Goal: Navigation & Orientation: Understand site structure

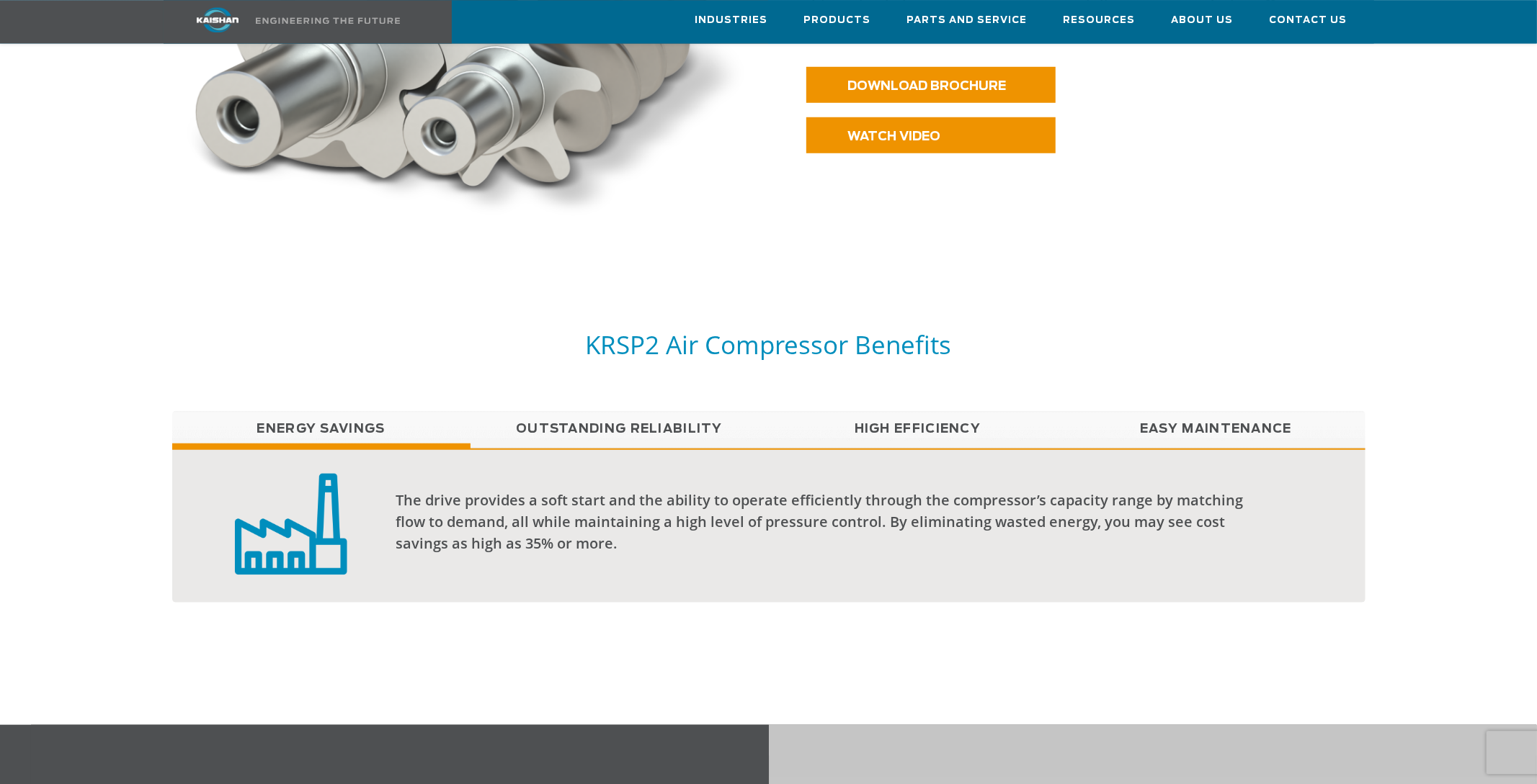
scroll to position [930, 0]
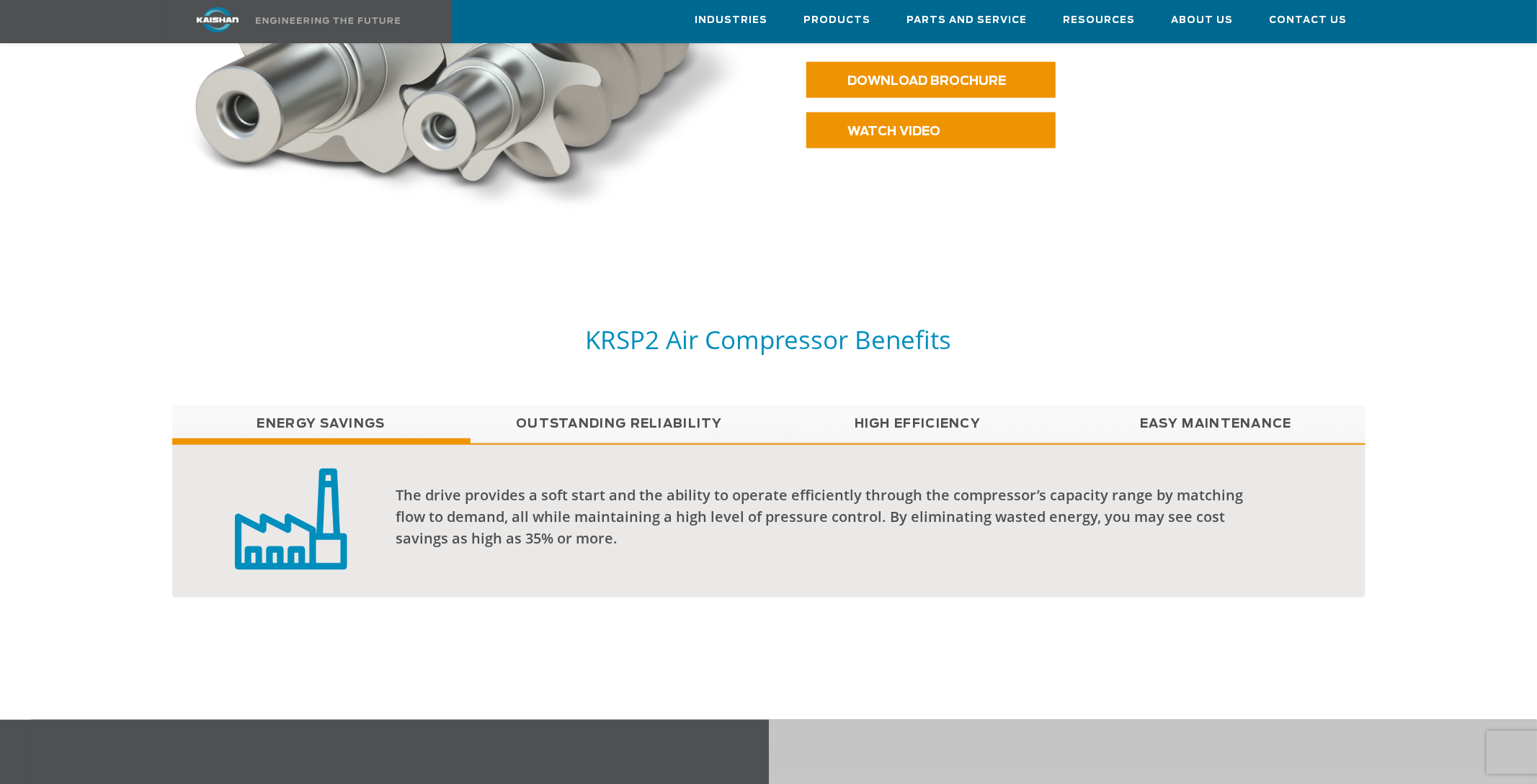
click at [899, 406] on link "High Efficiency" at bounding box center [918, 424] width 298 height 36
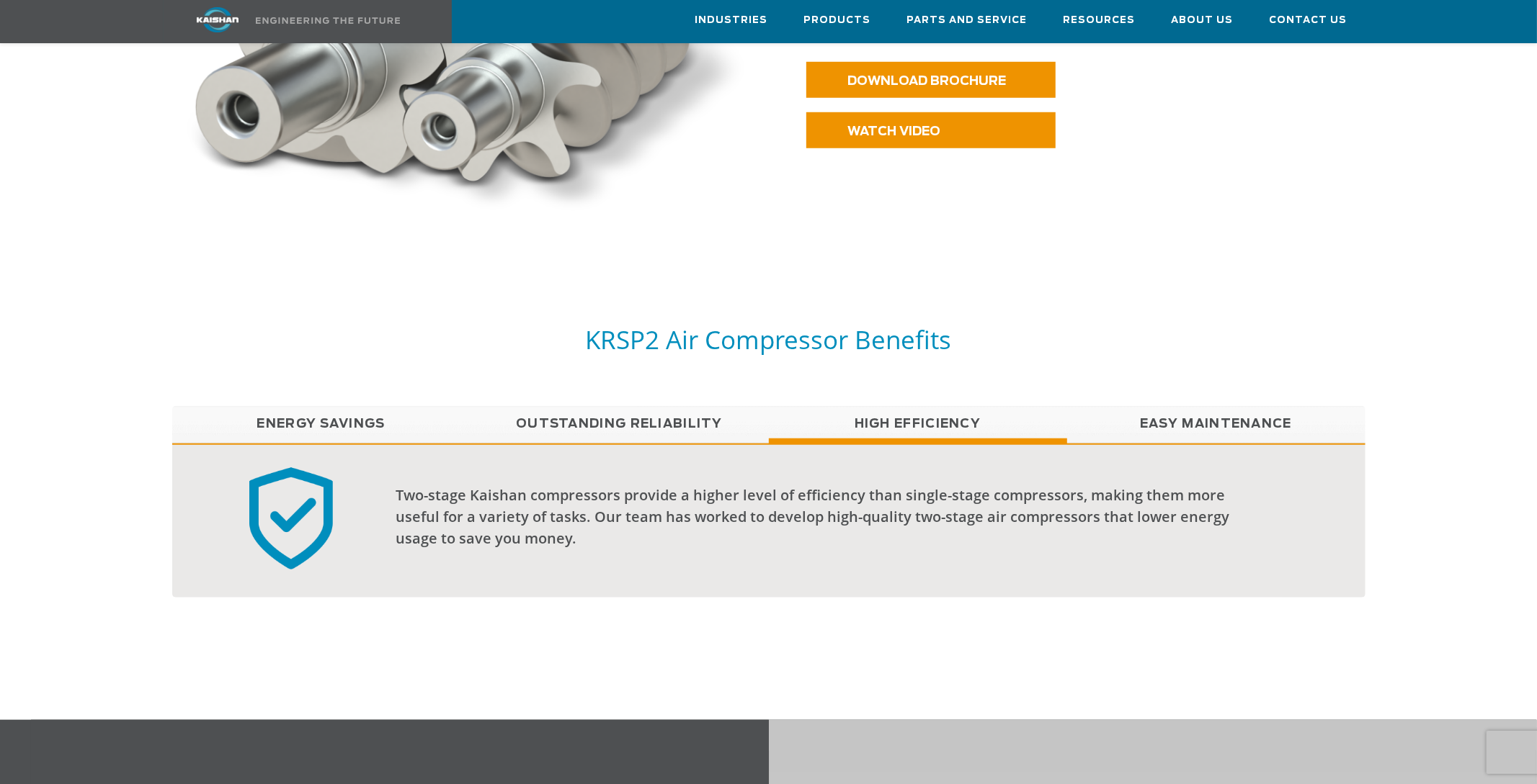
click at [1227, 413] on link "Easy Maintenance" at bounding box center [1216, 424] width 298 height 36
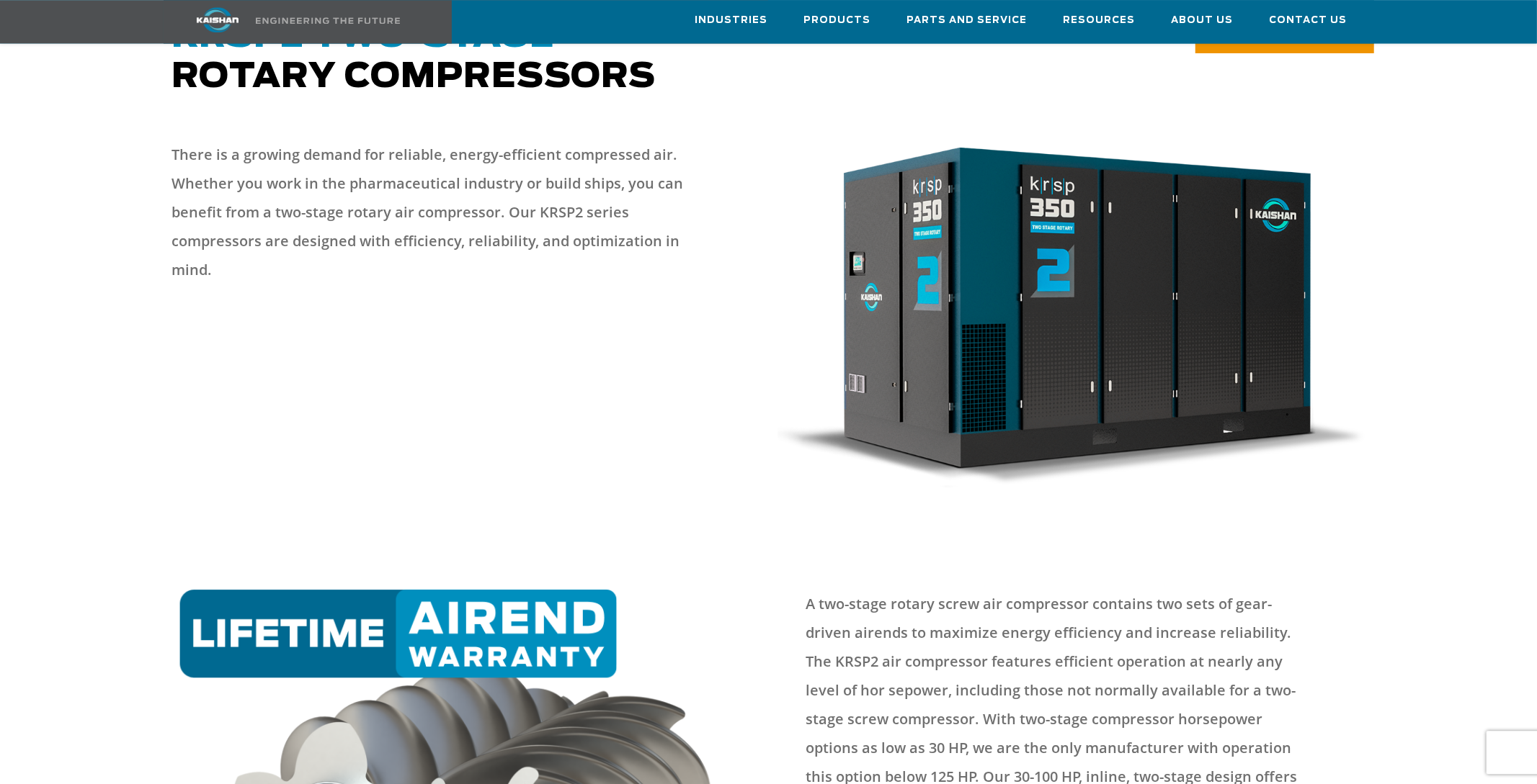
scroll to position [0, 0]
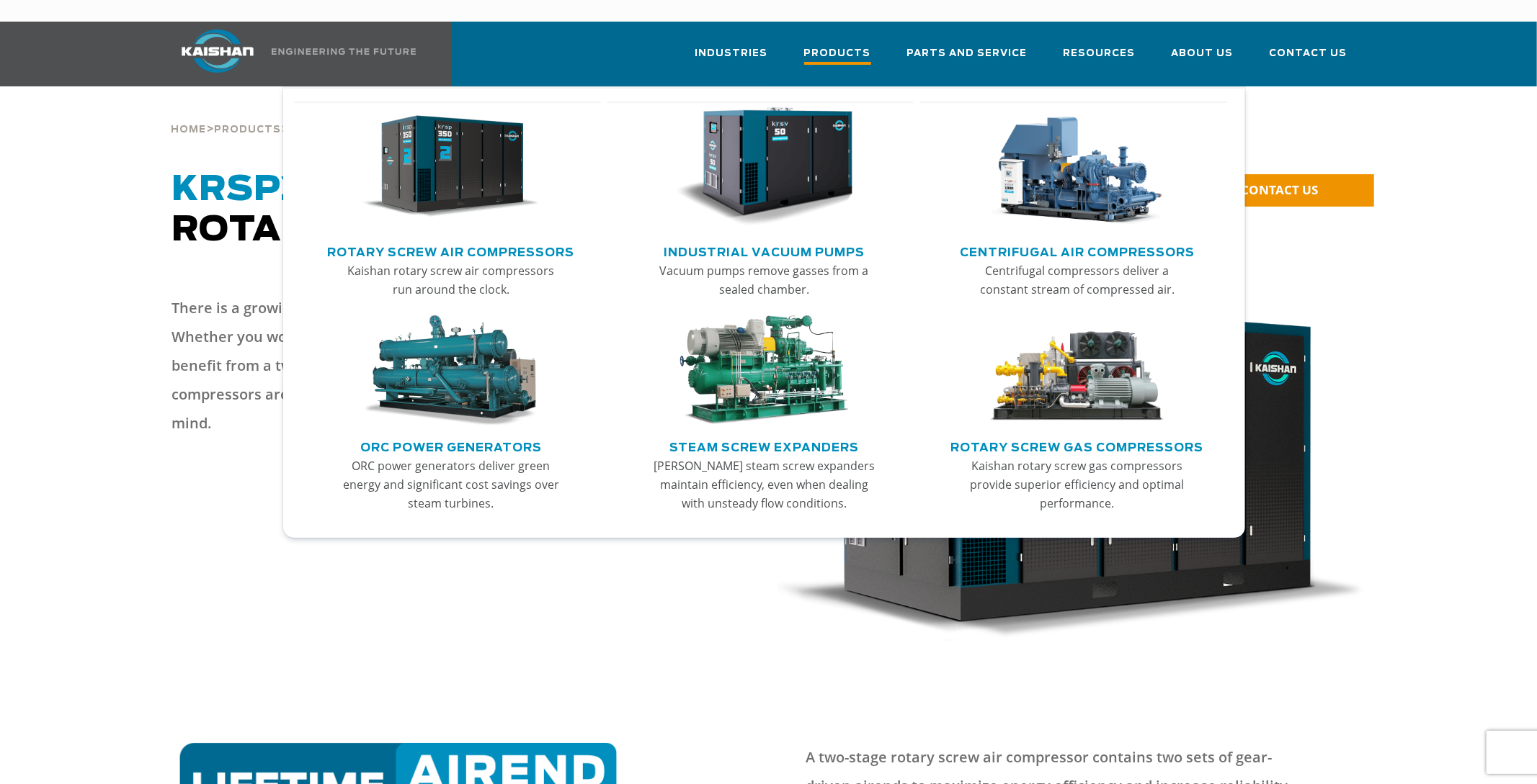
click at [852, 45] on span "Products" at bounding box center [837, 54] width 67 height 20
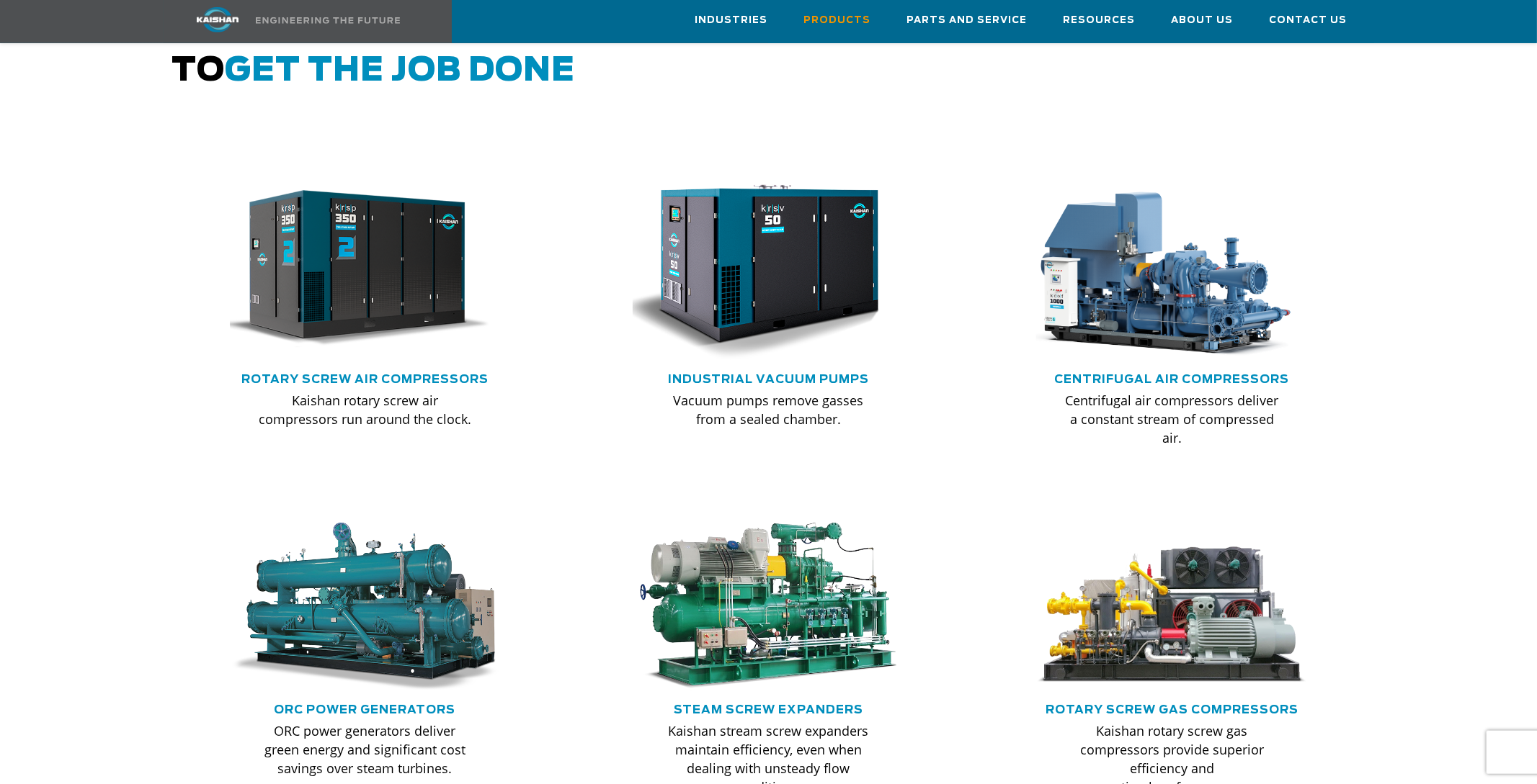
scroll to position [907, 0]
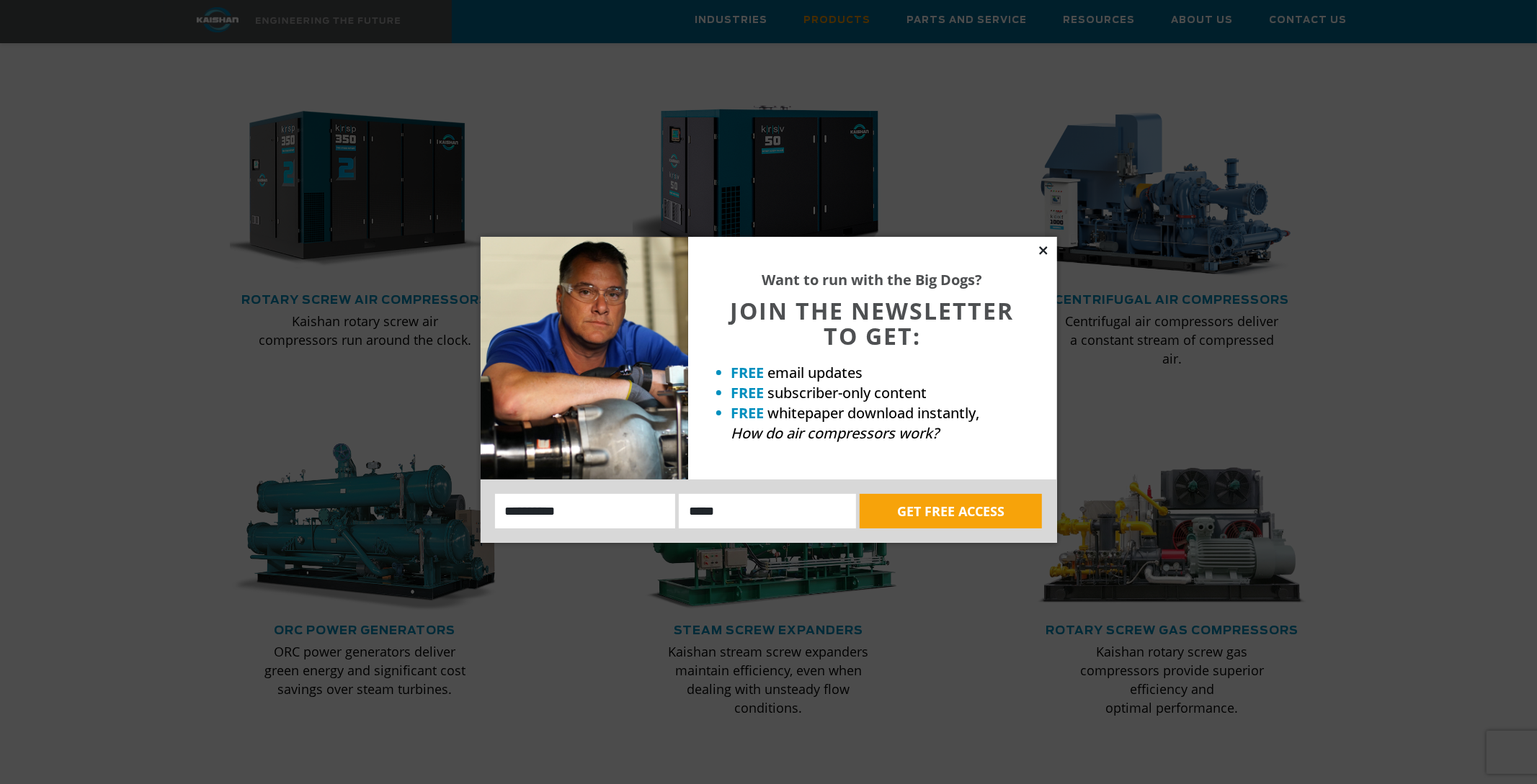
click at [1040, 249] on icon at bounding box center [1042, 249] width 8 height 8
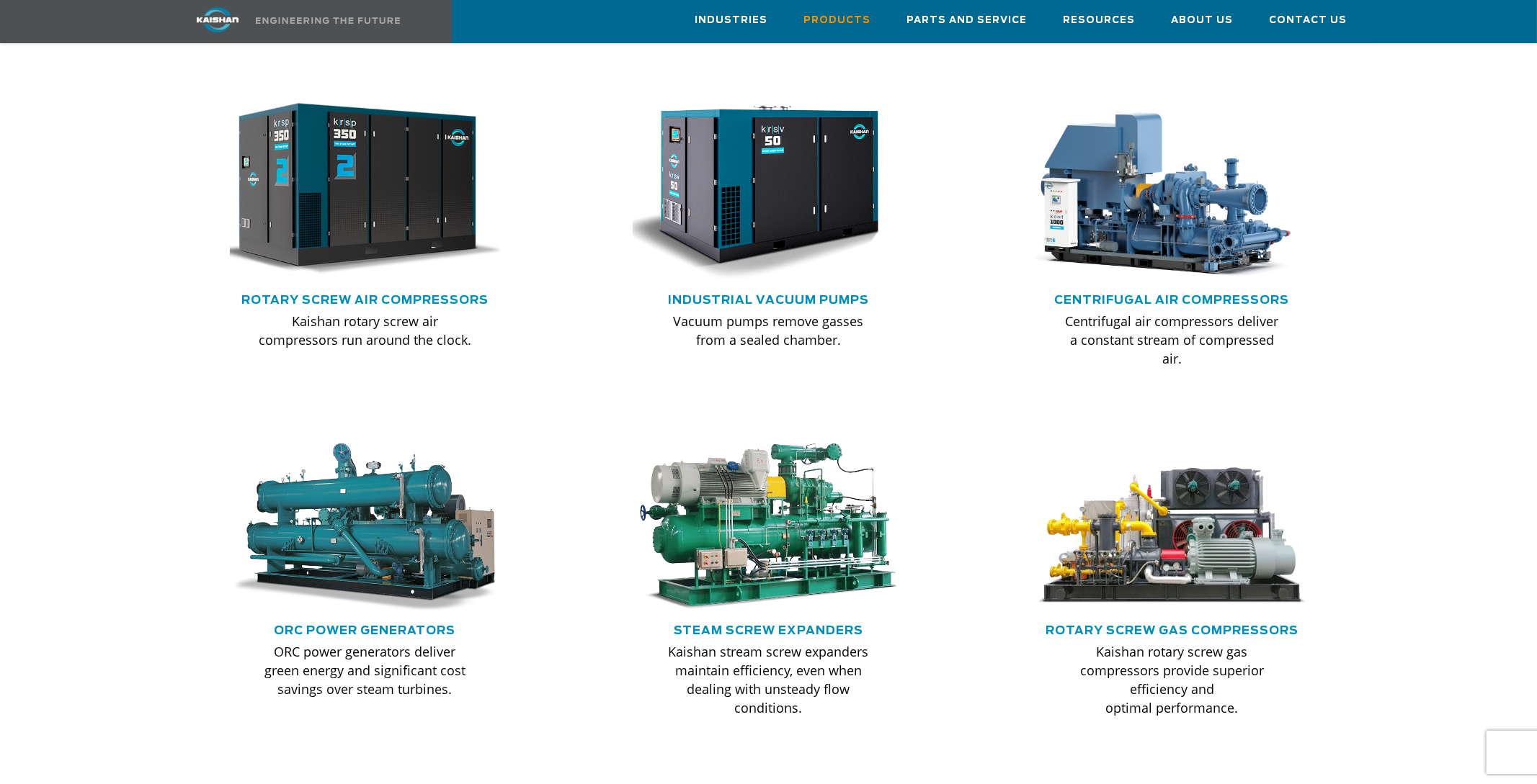
click at [376, 199] on img at bounding box center [354, 190] width 298 height 201
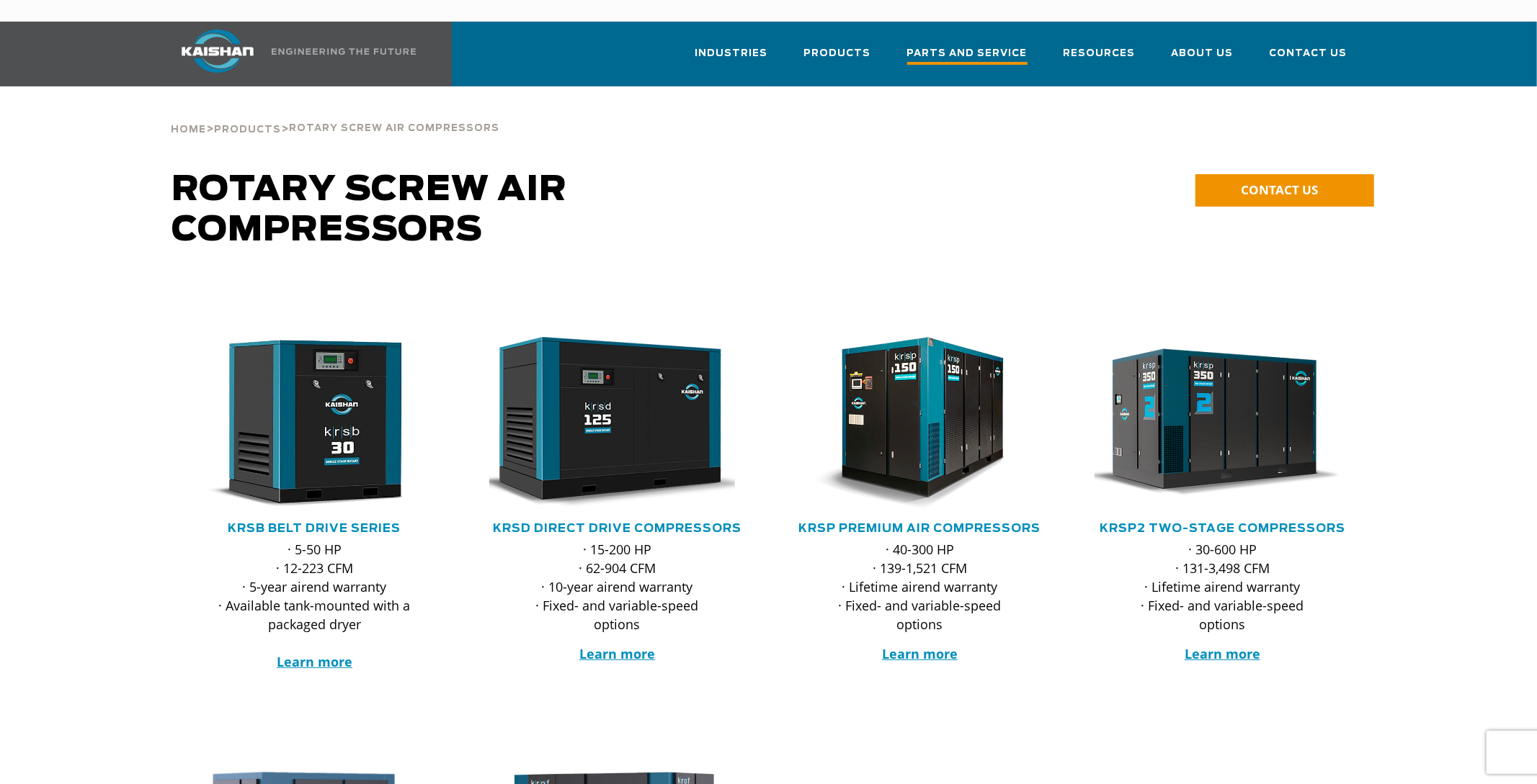
click at [984, 45] on span "Parts and Service" at bounding box center [966, 54] width 120 height 20
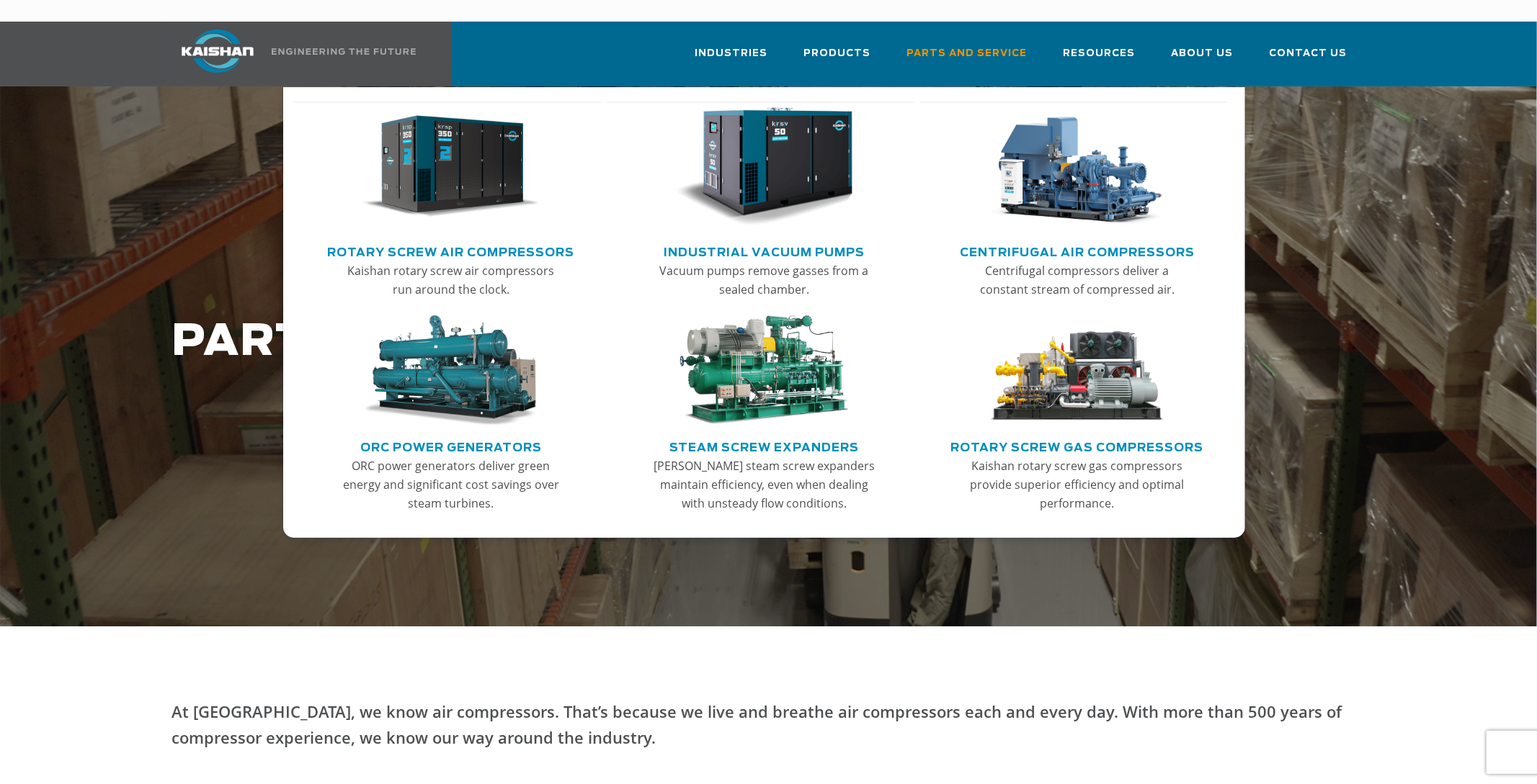
click at [426, 157] on img "Main menu" at bounding box center [450, 167] width 177 height 119
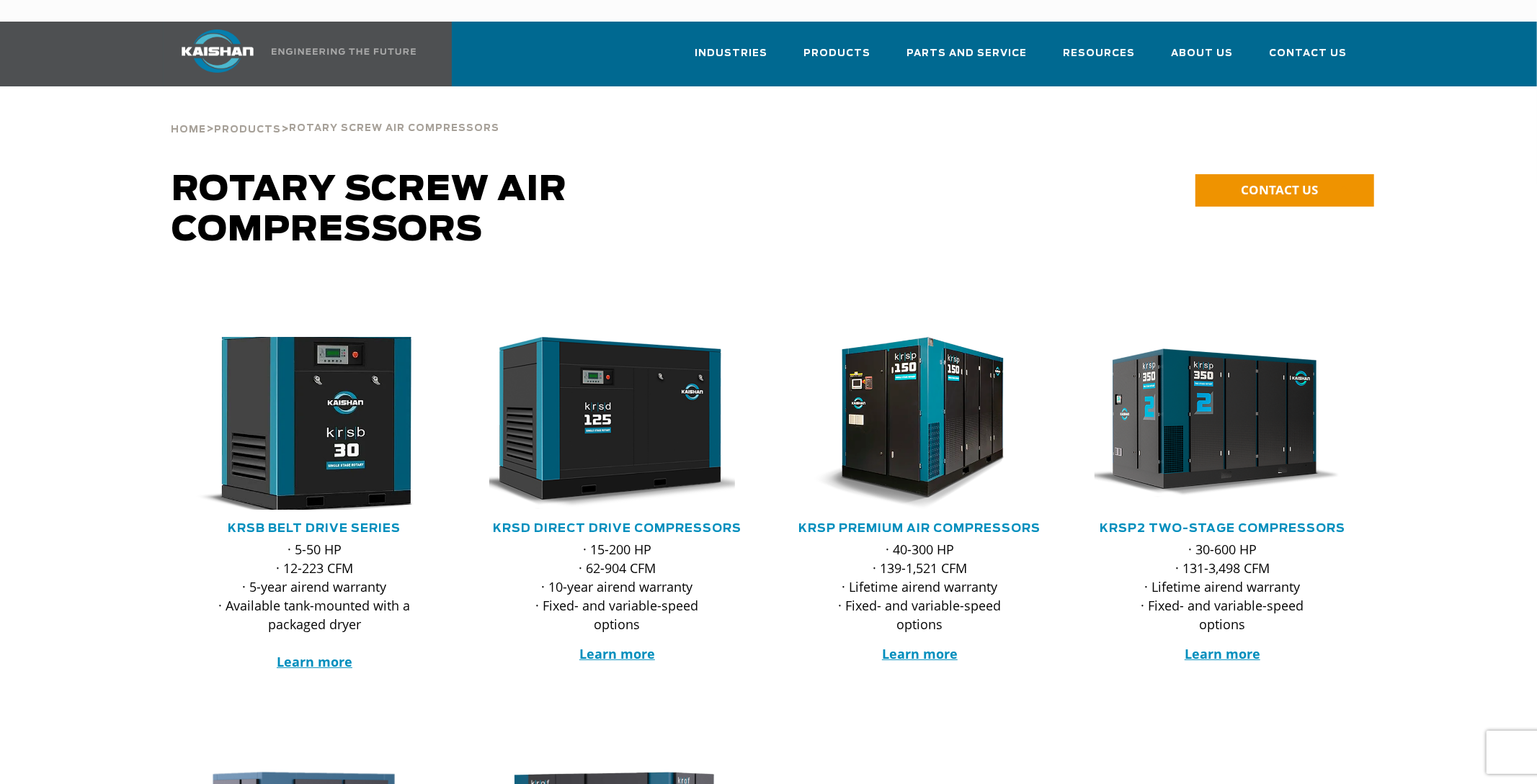
click at [267, 413] on img at bounding box center [304, 423] width 283 height 190
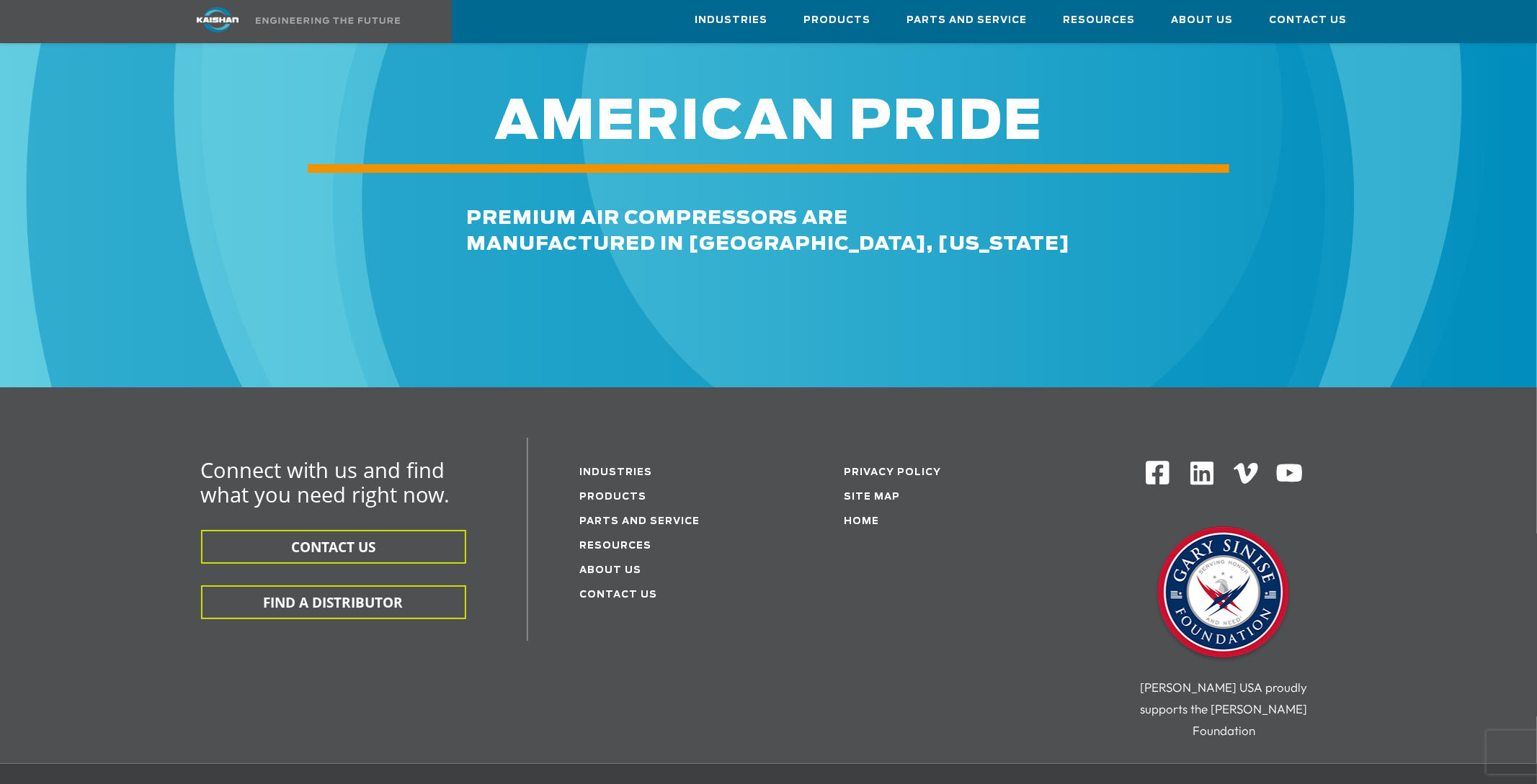
scroll to position [4430, 0]
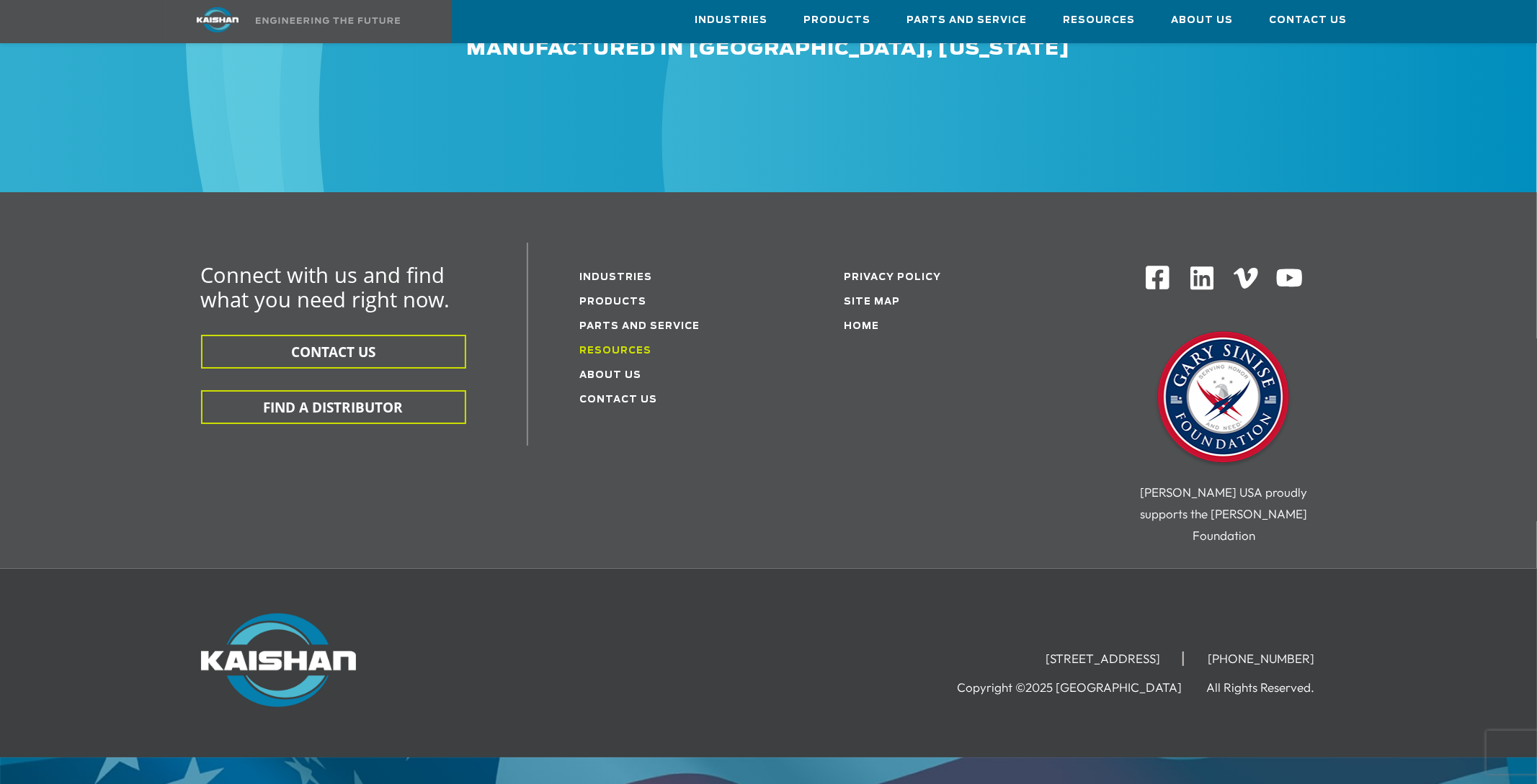
click at [611, 346] on link "Resources" at bounding box center [616, 351] width 72 height 9
